Goal: Transaction & Acquisition: Download file/media

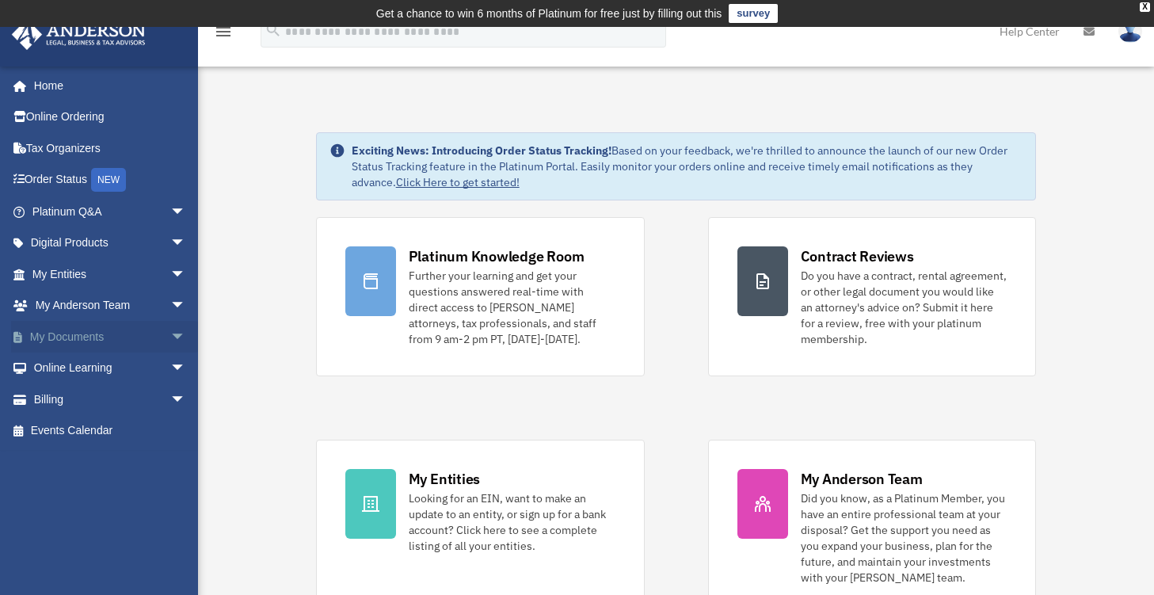
click at [137, 341] on link "My Documents arrow_drop_down" at bounding box center [110, 337] width 199 height 32
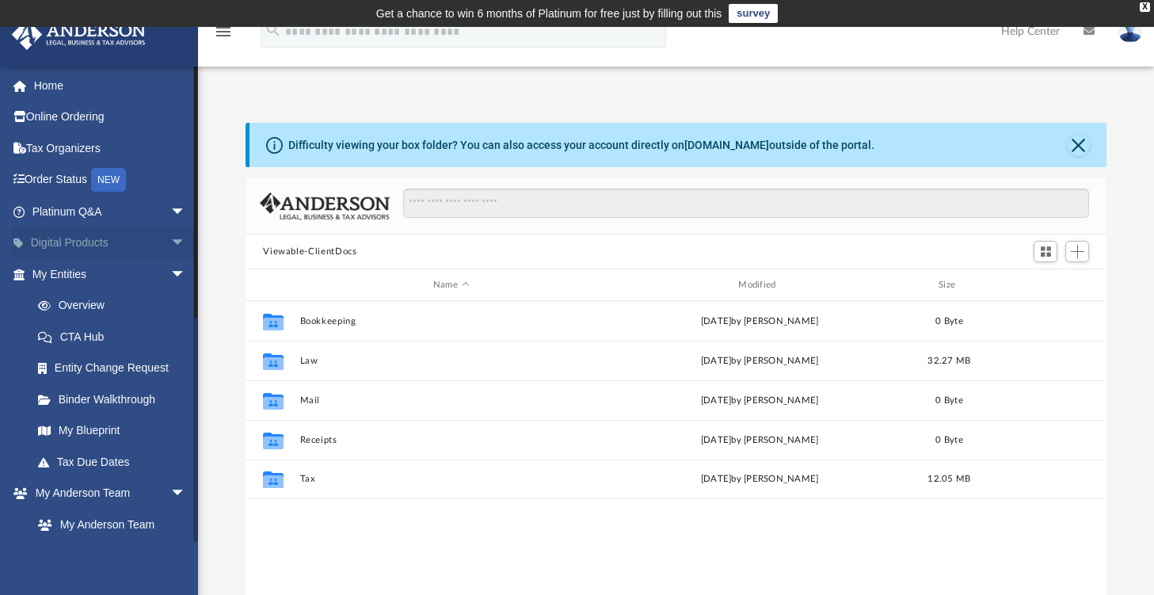
scroll to position [348, 848]
click at [170, 241] on span "arrow_drop_down" at bounding box center [186, 243] width 32 height 32
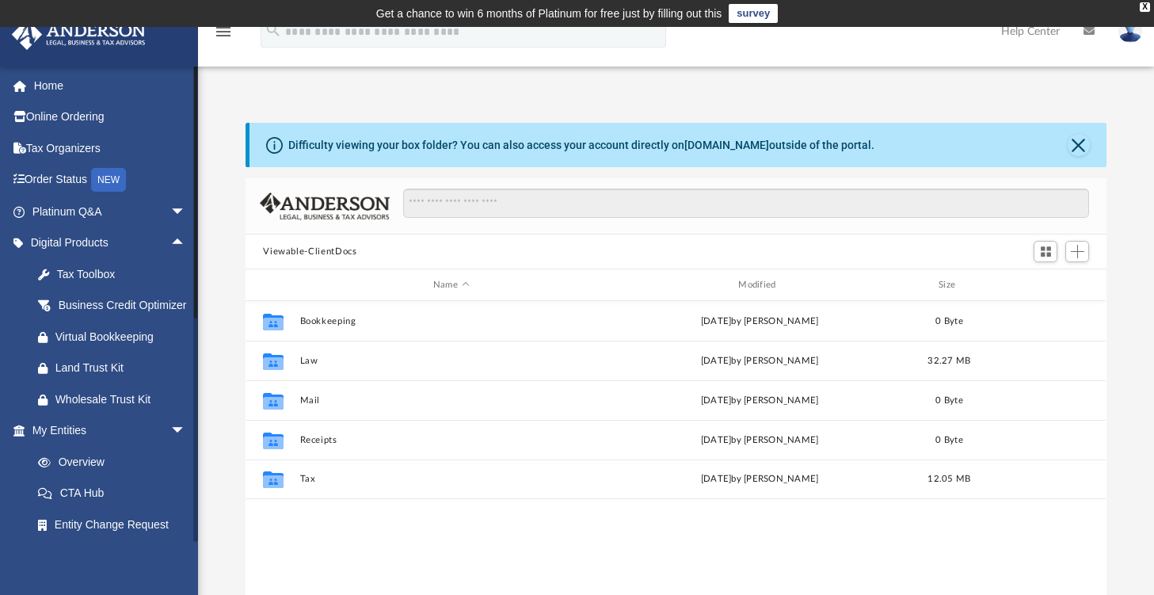
scroll to position [409, 0]
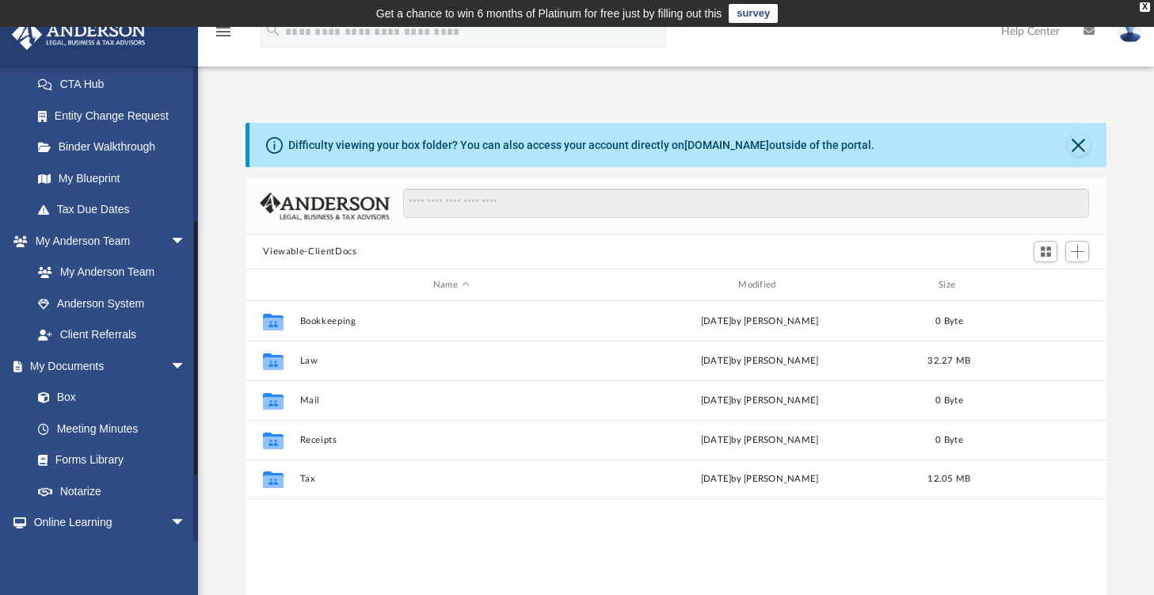
click at [193, 484] on div at bounding box center [195, 304] width 5 height 476
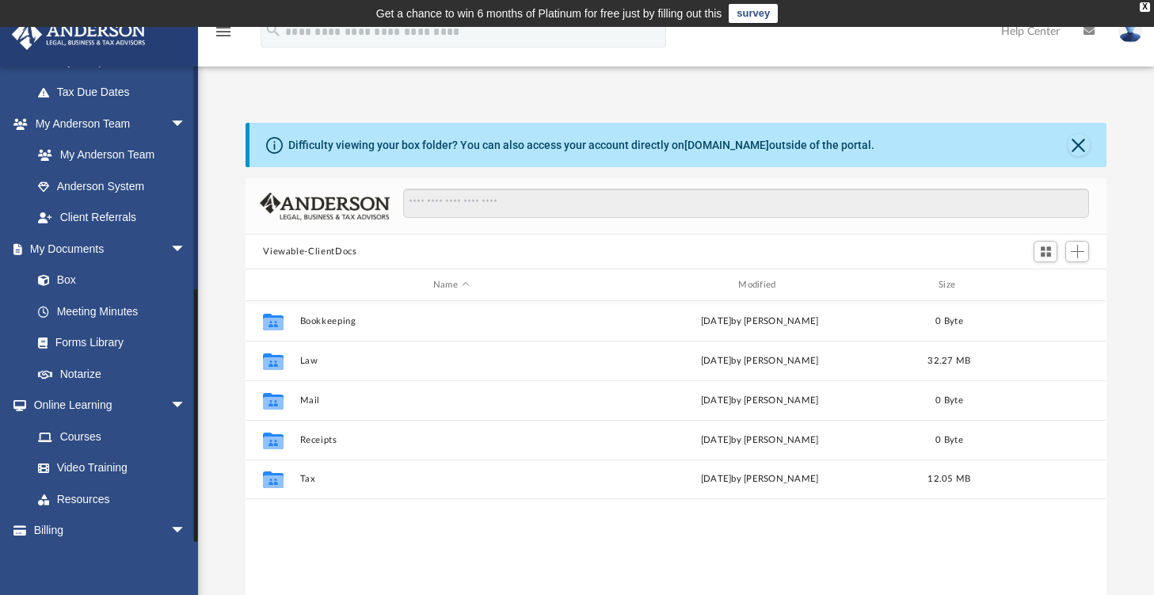
scroll to position [584, 0]
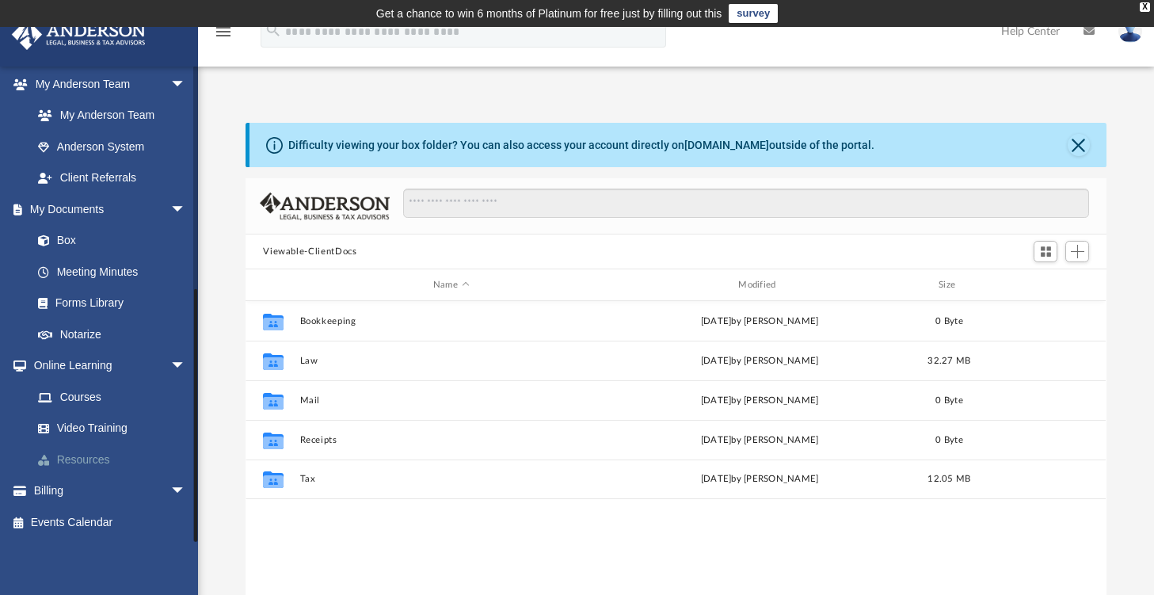
click at [88, 468] on link "Resources" at bounding box center [116, 460] width 188 height 32
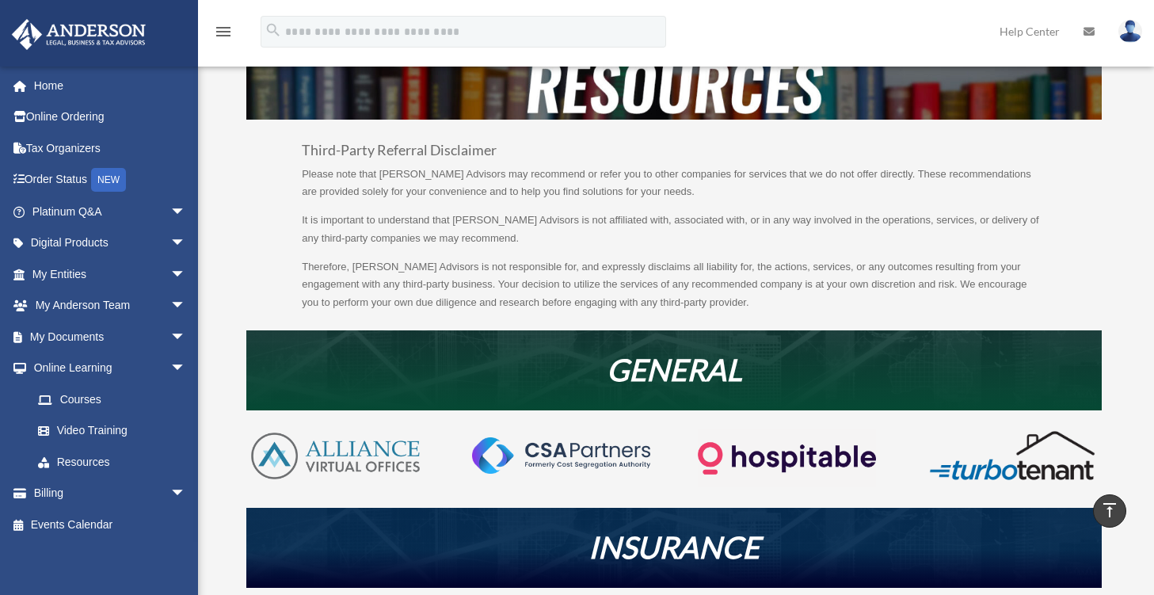
scroll to position [65, 0]
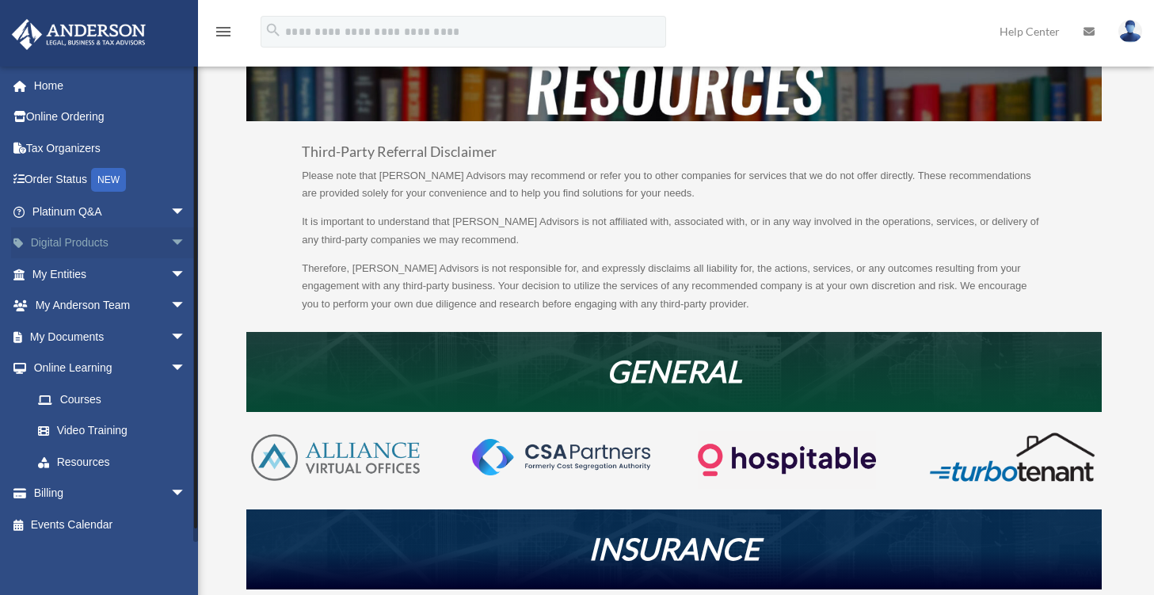
click at [170, 245] on span "arrow_drop_down" at bounding box center [186, 243] width 32 height 32
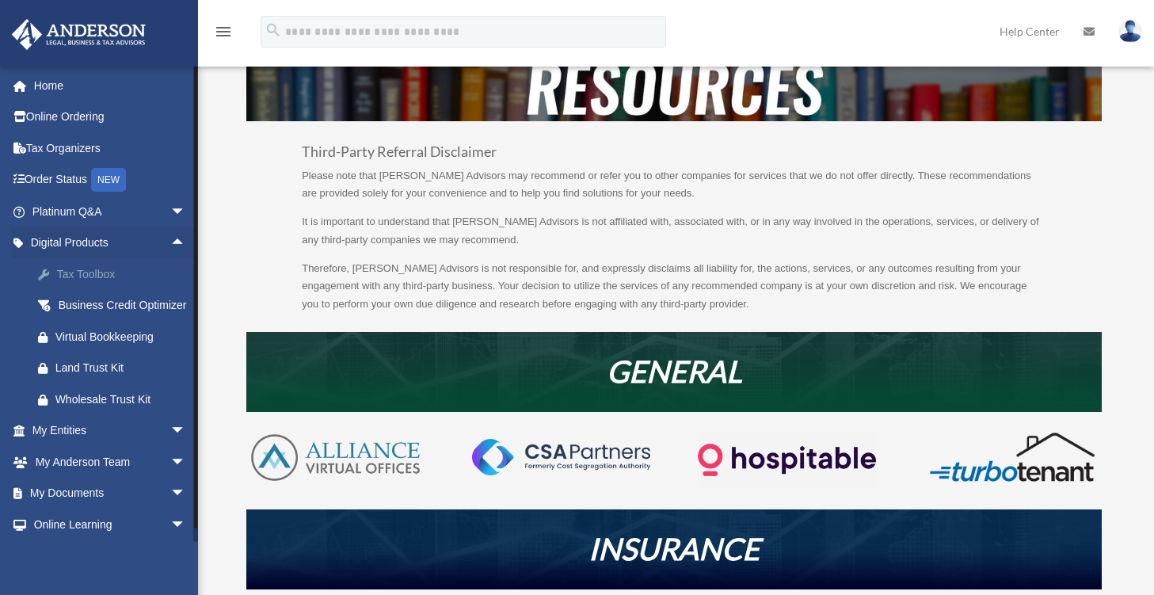
click at [89, 277] on div "Tax Toolbox" at bounding box center [122, 275] width 135 height 20
click at [99, 314] on div "Business Credit Optimizer" at bounding box center [122, 305] width 135 height 20
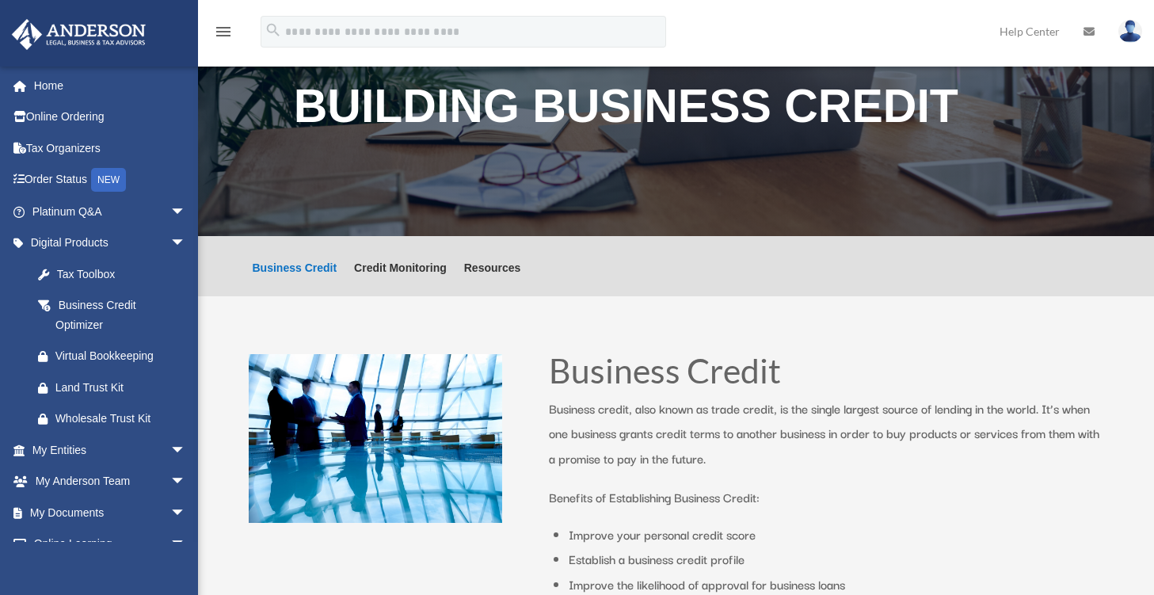
click at [115, 360] on div "Virtual Bookkeeping" at bounding box center [122, 356] width 135 height 20
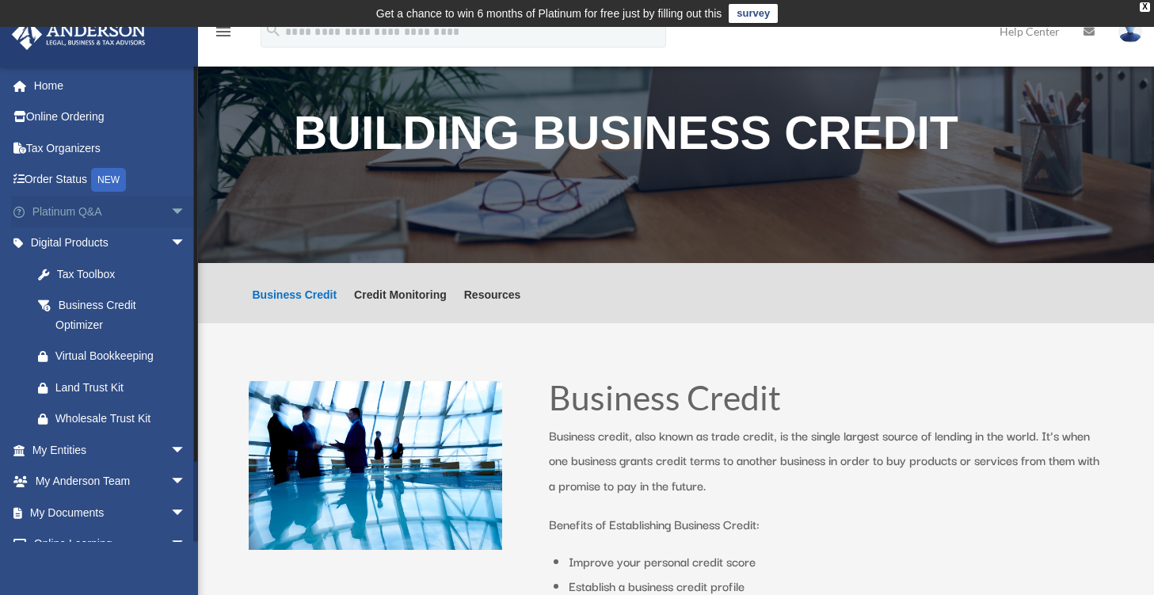
click at [171, 214] on span "arrow_drop_down" at bounding box center [186, 212] width 32 height 32
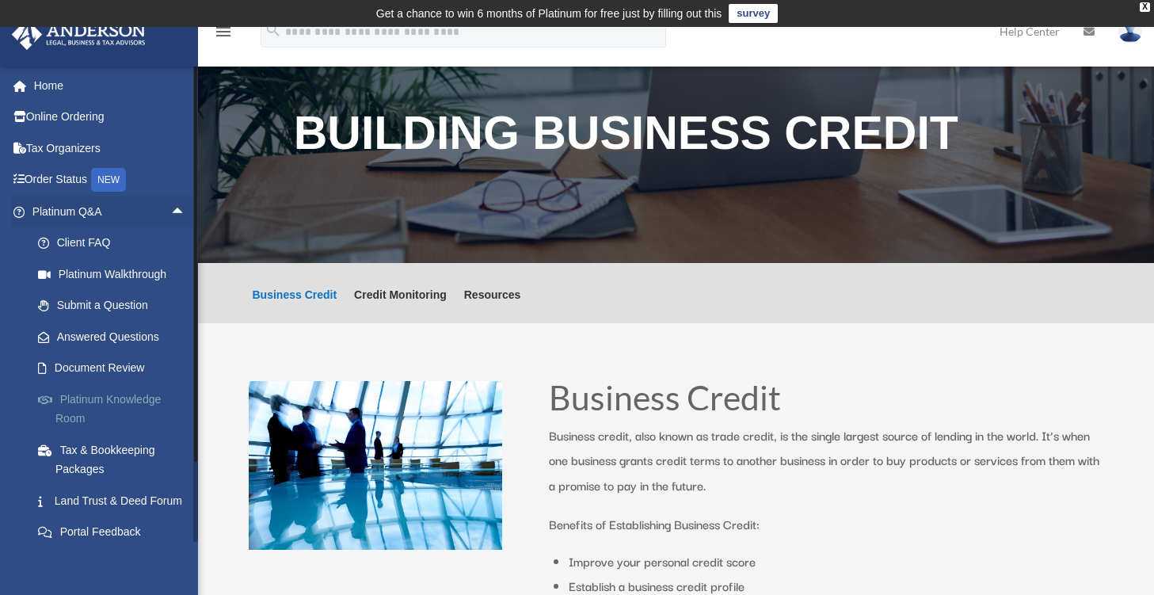
click at [116, 398] on link "Platinum Knowledge Room" at bounding box center [116, 408] width 188 height 51
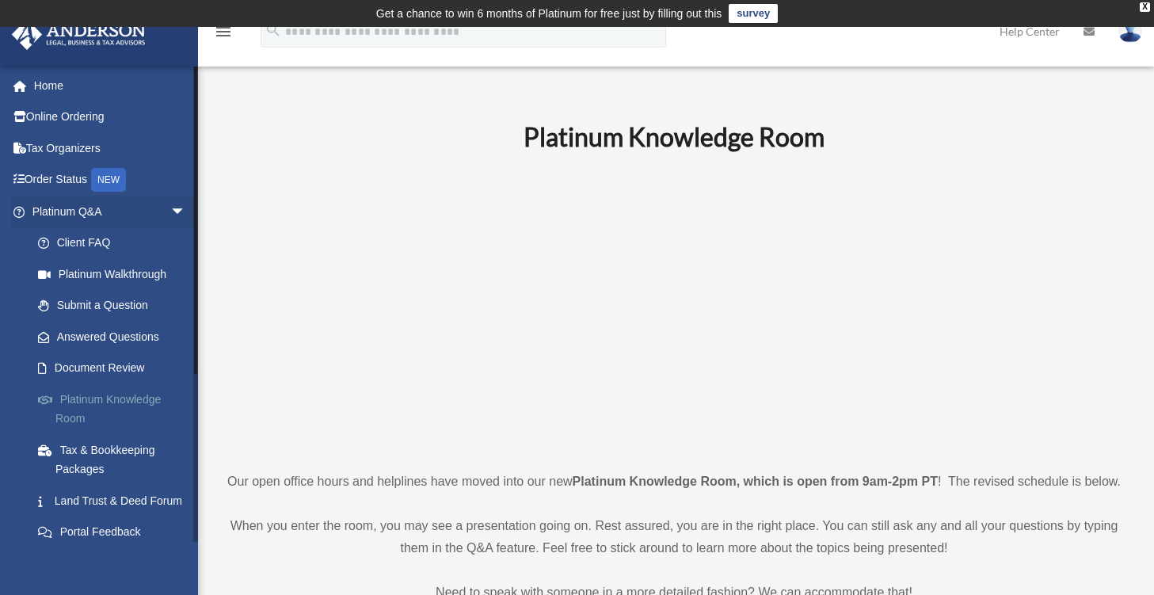
click at [130, 404] on link "Platinum Knowledge Room" at bounding box center [116, 408] width 188 height 51
click at [96, 463] on link "Tax & Bookkeeping Packages" at bounding box center [116, 459] width 188 height 51
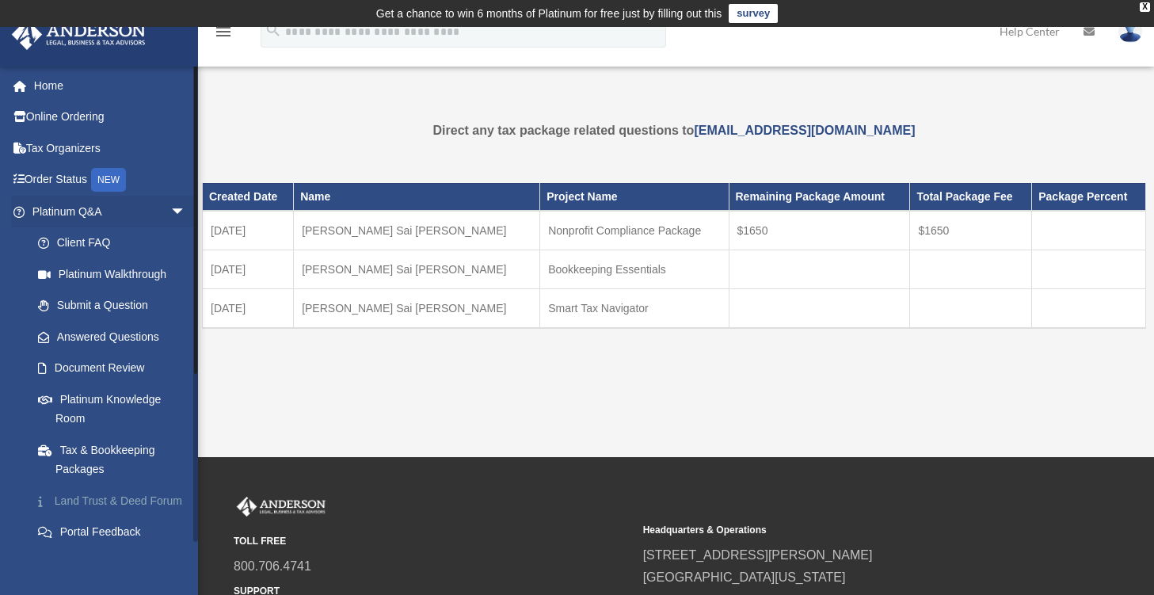
click at [84, 503] on link "Land Trust & Deed Forum" at bounding box center [116, 501] width 188 height 32
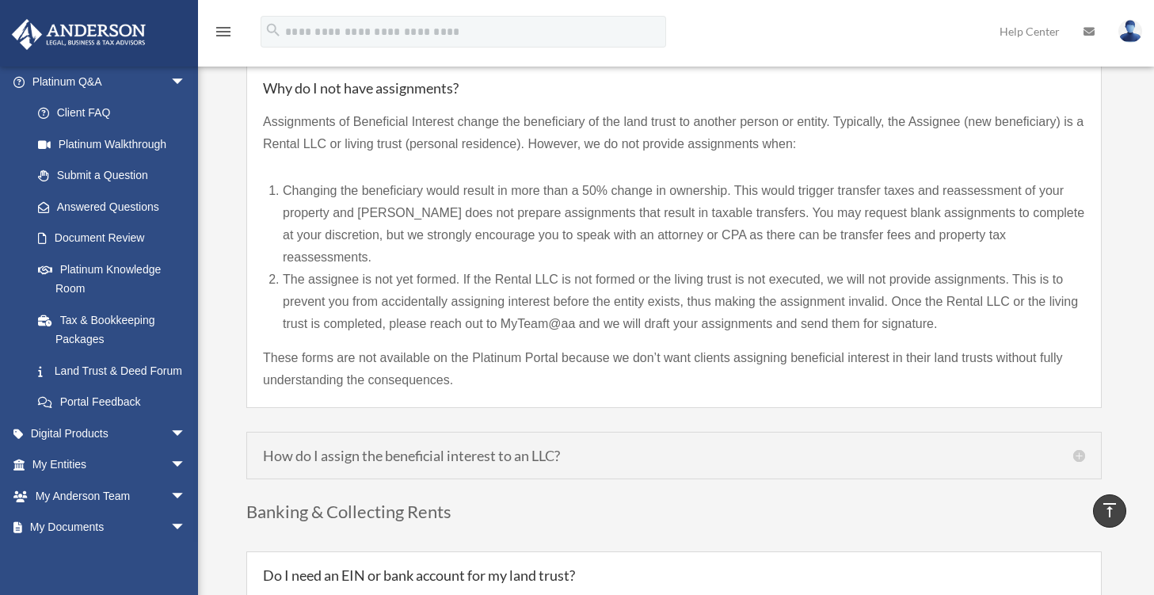
scroll to position [247, 0]
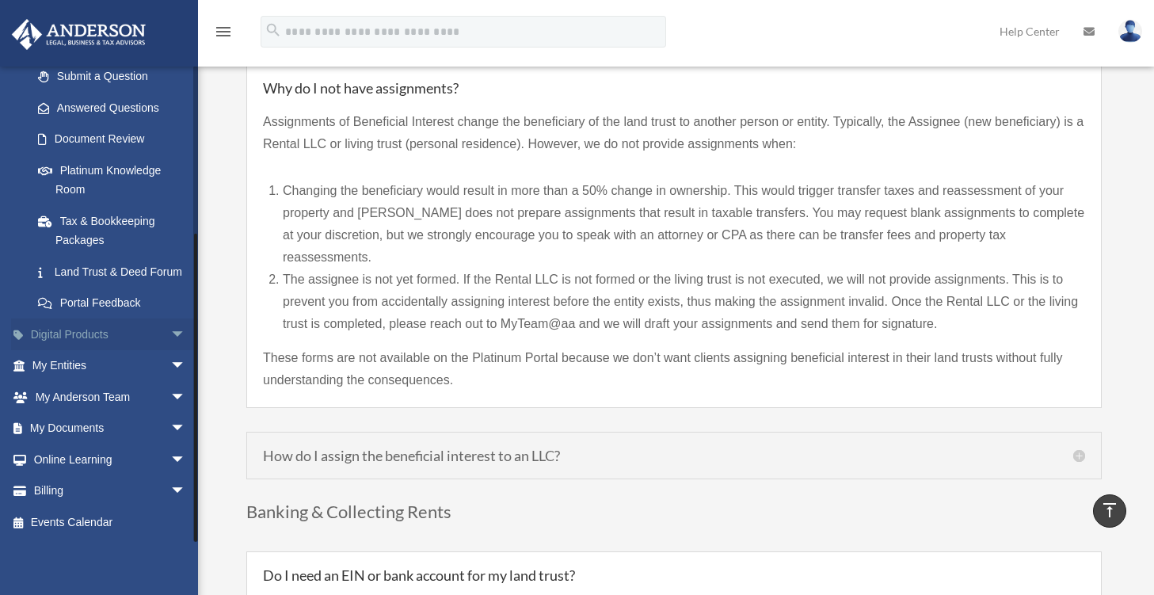
click at [170, 335] on span "arrow_drop_down" at bounding box center [186, 334] width 32 height 32
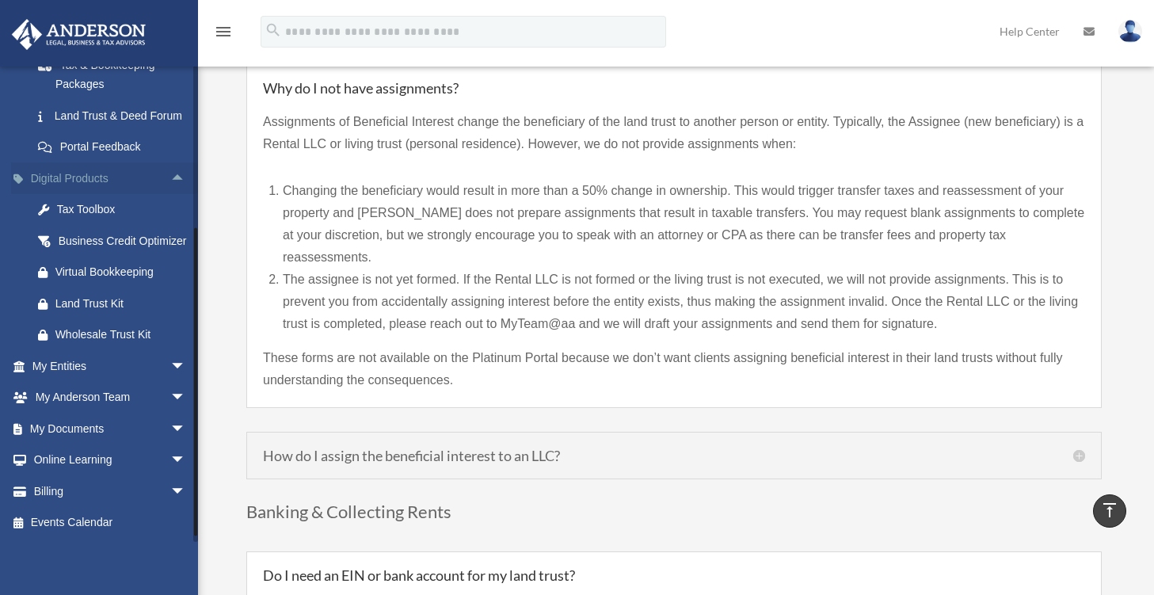
scroll to position [423, 0]
click at [170, 427] on span "arrow_drop_down" at bounding box center [186, 429] width 32 height 32
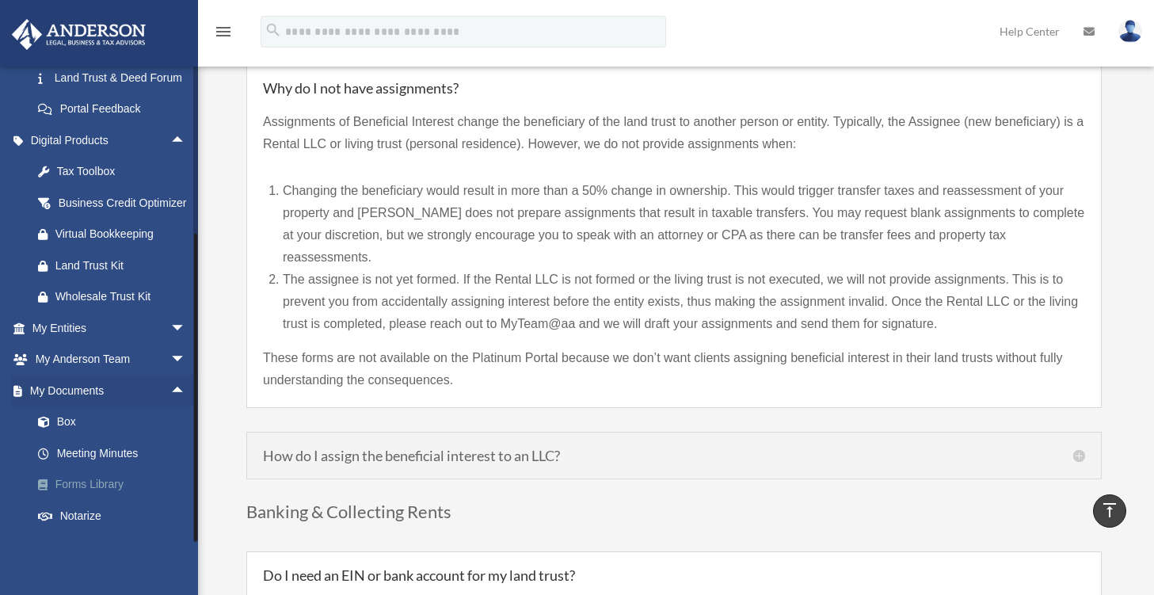
click at [86, 501] on link "Forms Library" at bounding box center [116, 485] width 188 height 32
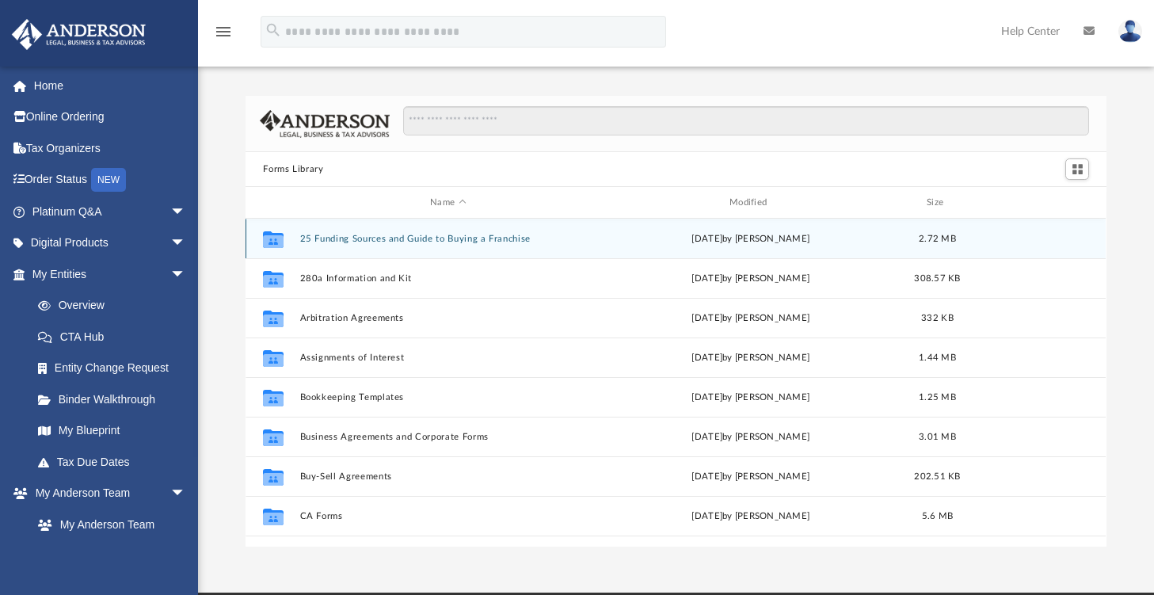
scroll to position [348, 848]
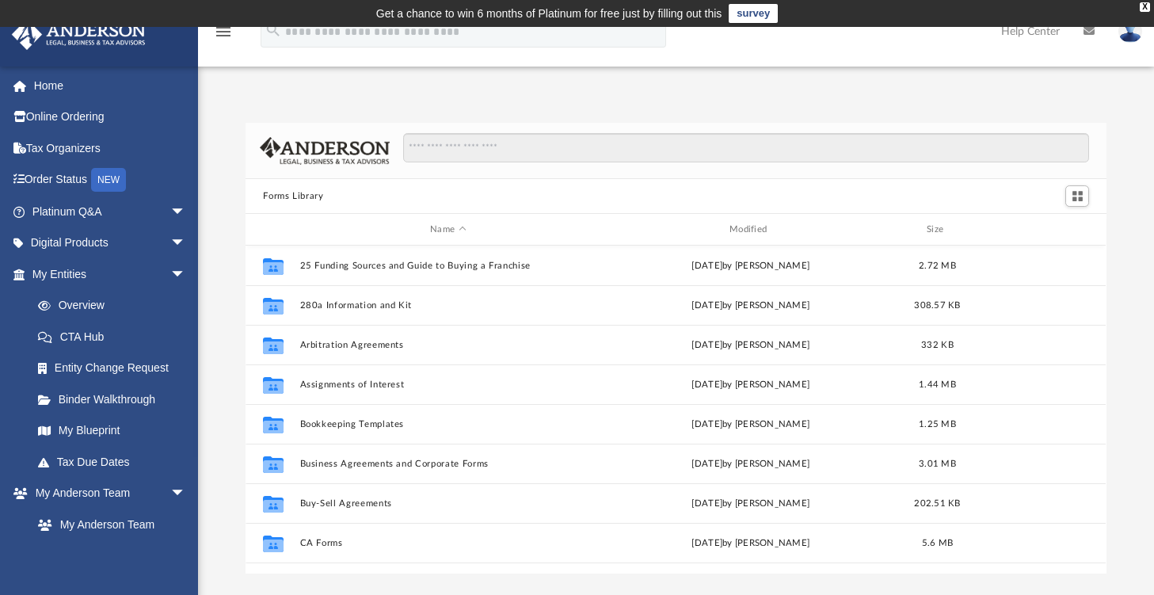
click at [484, 131] on div at bounding box center [676, 151] width 860 height 56
click at [451, 156] on input "Search files and folders" at bounding box center [746, 148] width 686 height 30
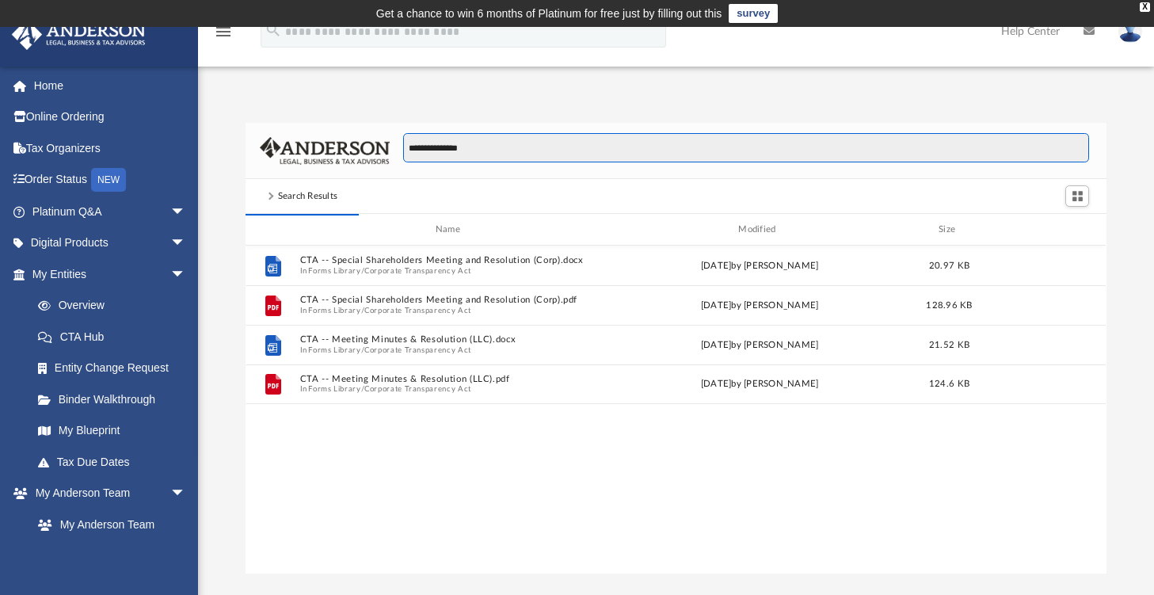
scroll to position [13, 12]
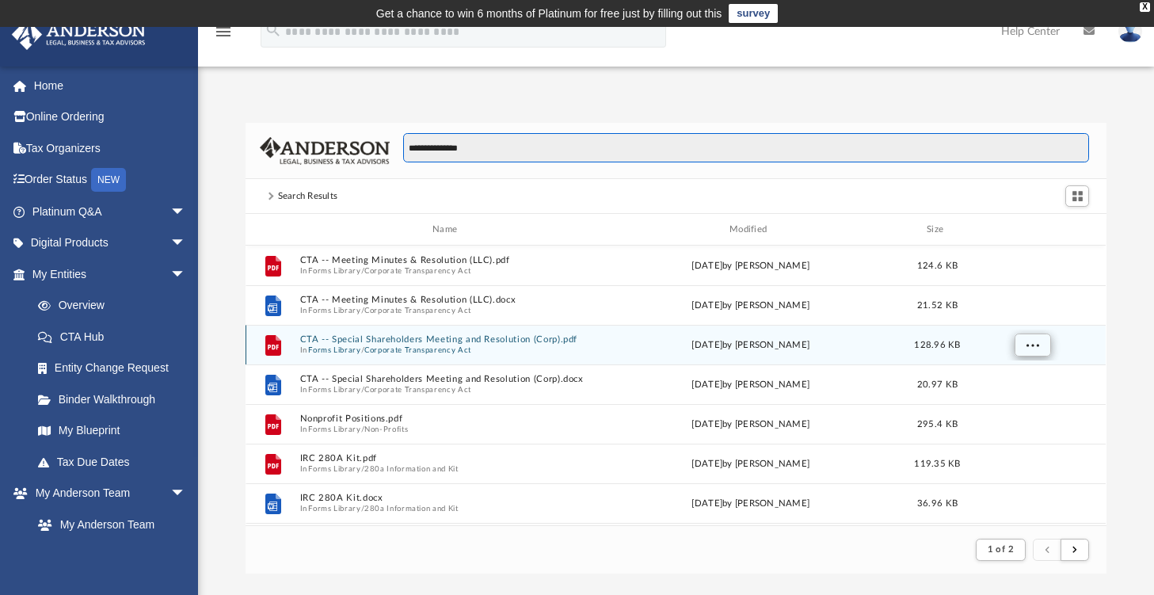
type input "**********"
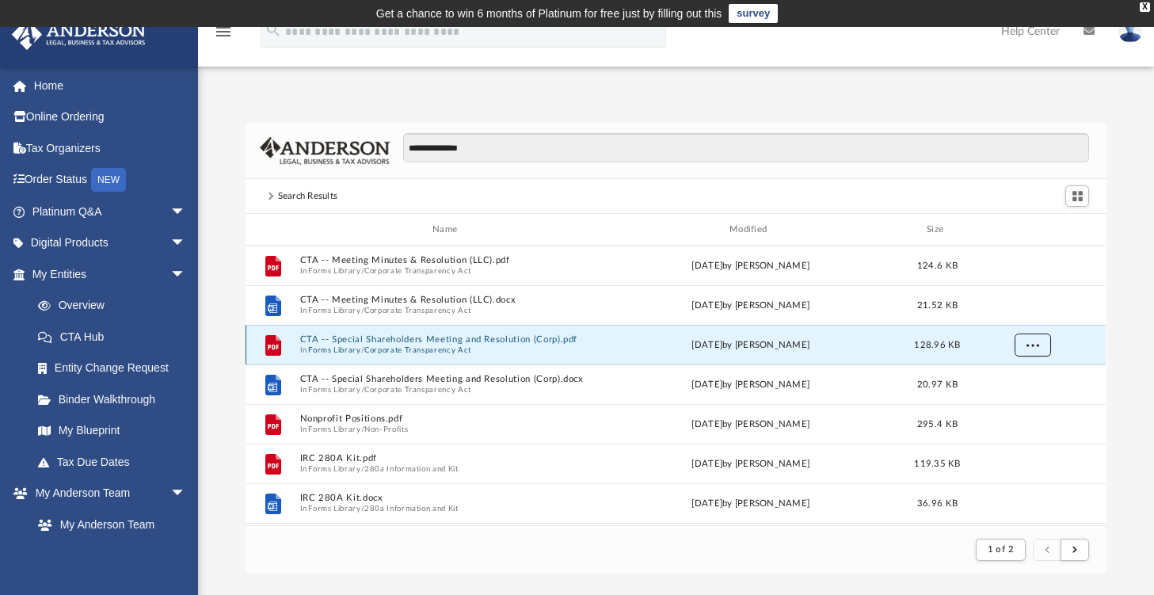
click at [1036, 344] on span "More options" at bounding box center [1032, 344] width 13 height 9
click at [1132, 375] on div "**********" at bounding box center [676, 348] width 956 height 451
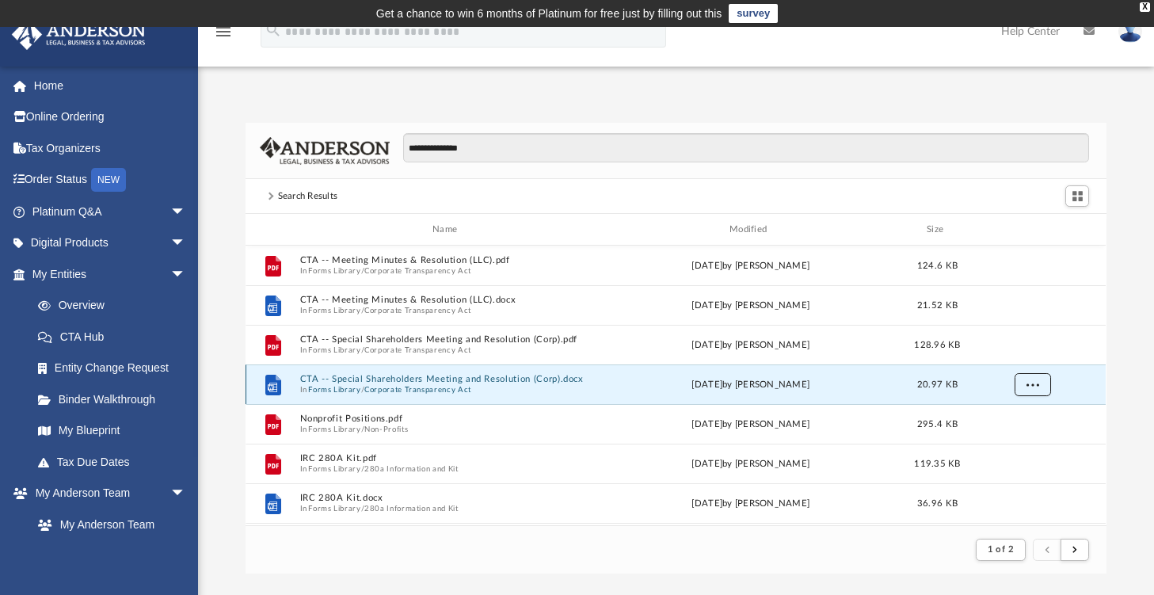
click at [1036, 392] on button "More options" at bounding box center [1033, 385] width 36 height 24
click at [1024, 441] on li "Download" at bounding box center [1019, 440] width 46 height 17
drag, startPoint x: 600, startPoint y: 554, endPoint x: 556, endPoint y: 533, distance: 48.2
click at [556, 533] on footer "1 of 2" at bounding box center [676, 549] width 860 height 48
